Goal: Find specific page/section: Find specific page/section

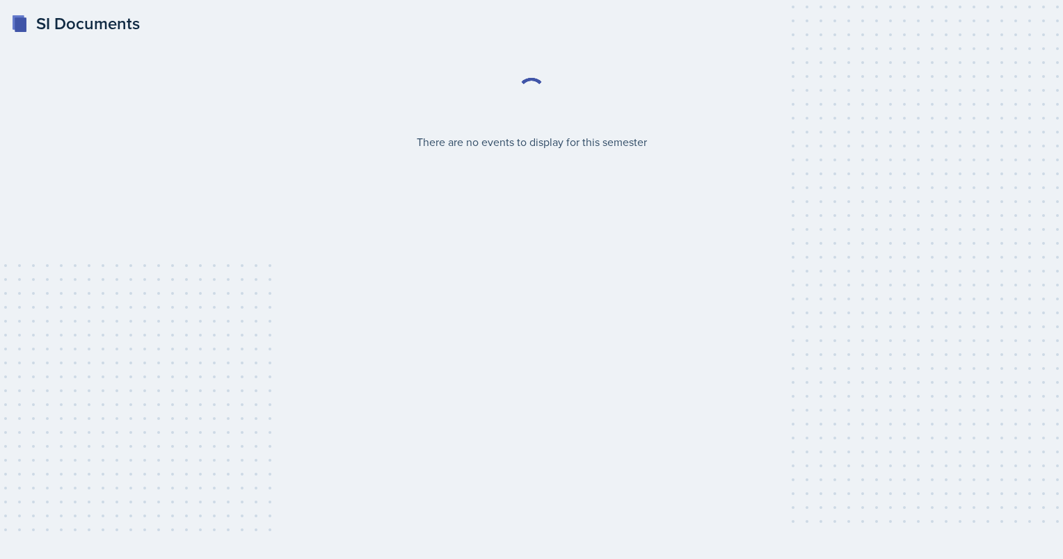
select select "2bed604d-1099-4043-b1bc-2365e8740244"
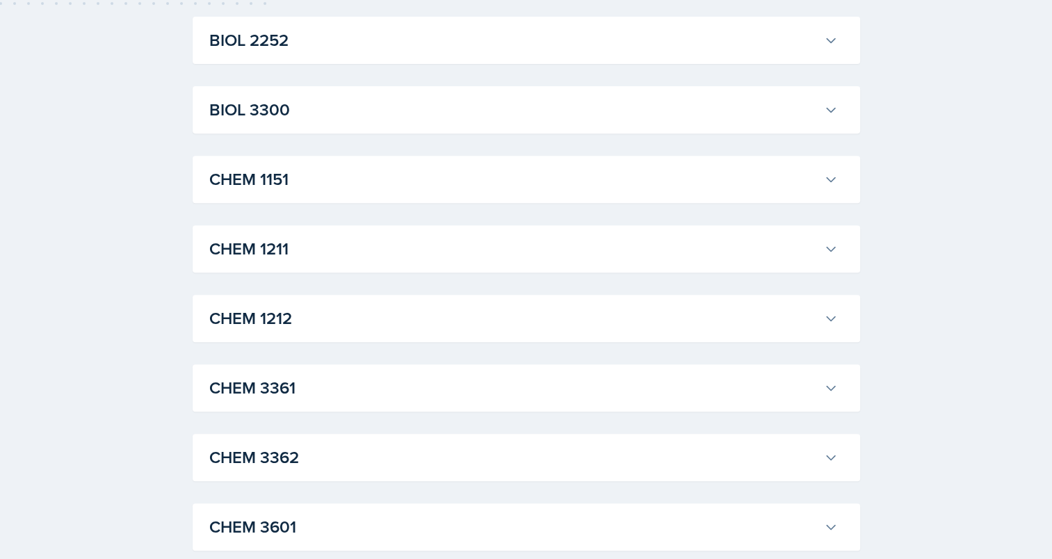
scroll to position [534, 0]
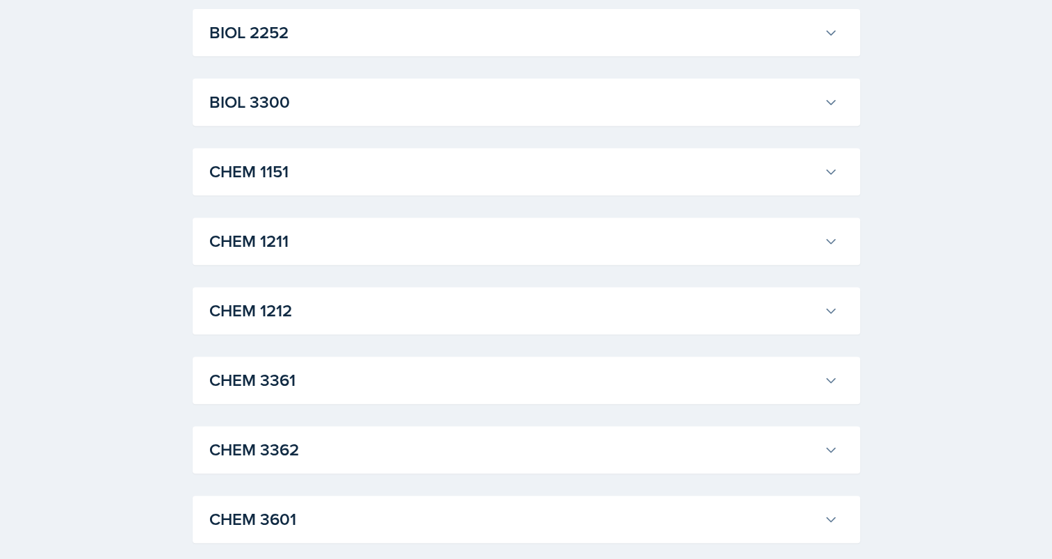
click at [398, 223] on div "CHEM 1211 James Coker Professor: Lu Kang Export to Google Calendar Recurring Ev…" at bounding box center [527, 241] width 668 height 47
click at [374, 240] on h3 "CHEM 1211" at bounding box center [513, 241] width 609 height 25
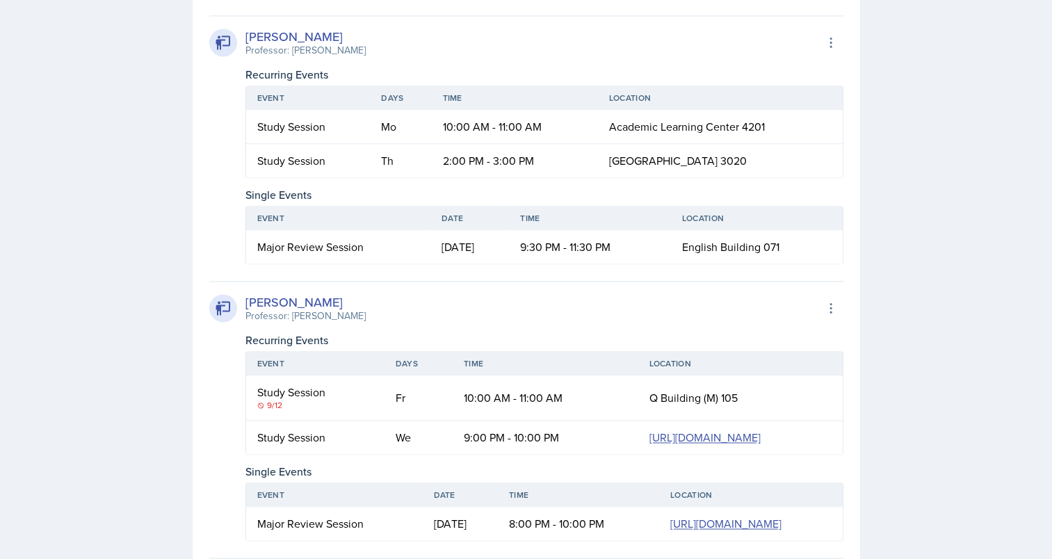
scroll to position [2091, 0]
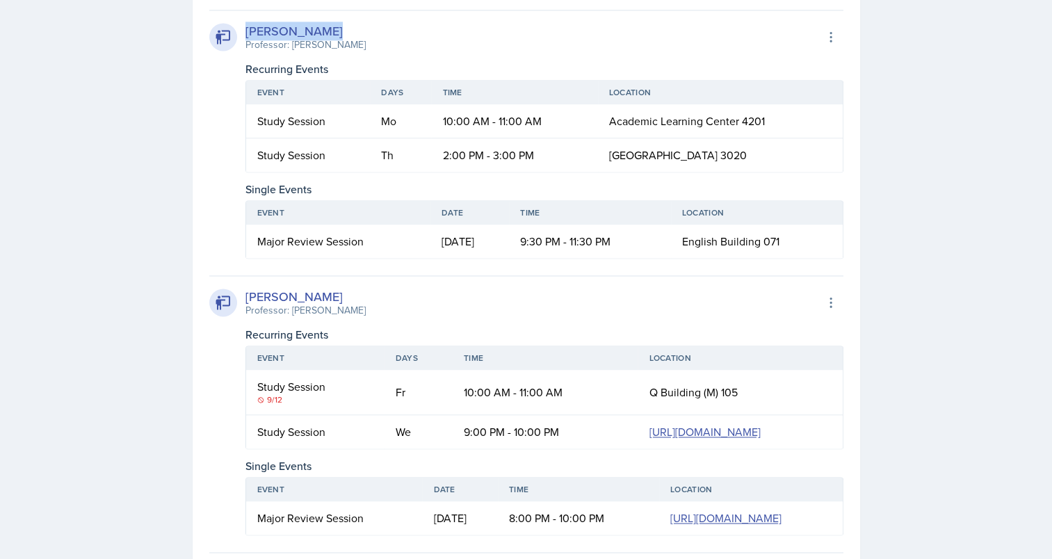
drag, startPoint x: 355, startPoint y: 125, endPoint x: 248, endPoint y: 119, distance: 108.0
click at [248, 52] on div "Skylar Hamric Professor: Mark Mitchell Export to Google Calendar" at bounding box center [526, 37] width 634 height 31
copy div "Skylar Hamric"
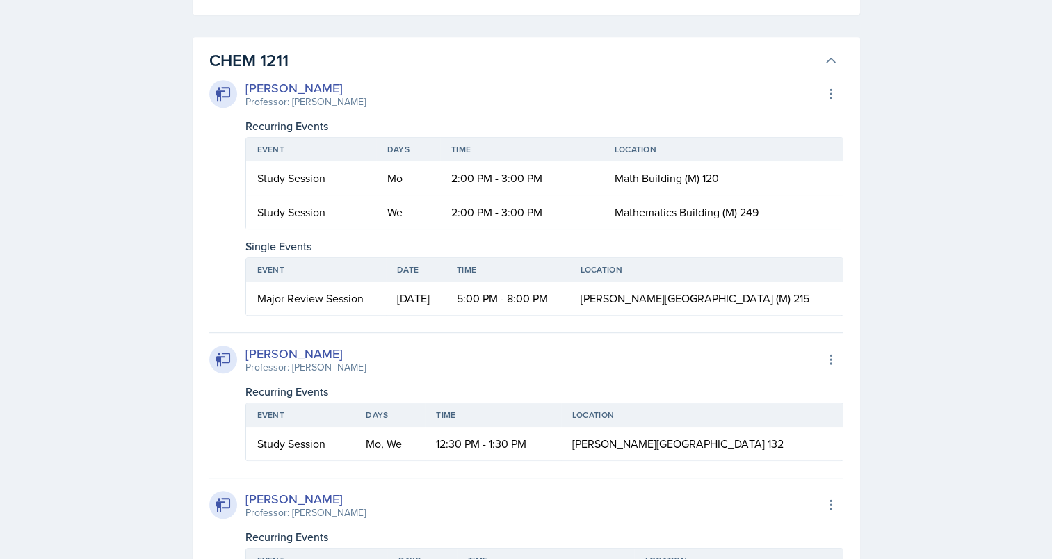
scroll to position [747, 0]
